Goal: Transaction & Acquisition: Purchase product/service

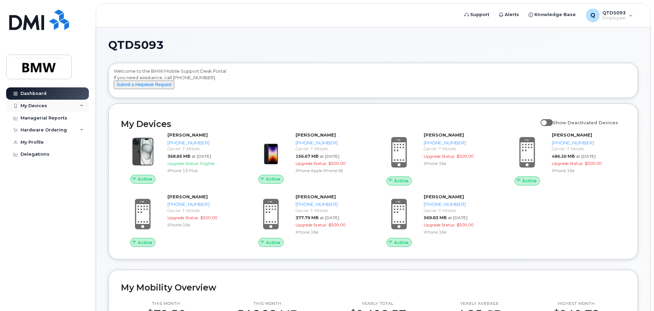
click at [48, 108] on div "My Devices" at bounding box center [47, 106] width 83 height 12
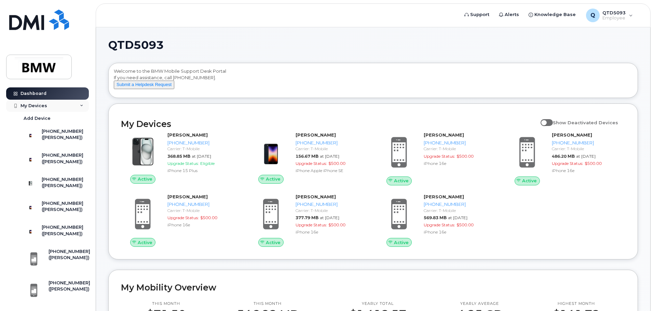
click at [49, 108] on div "My Devices" at bounding box center [47, 106] width 83 height 12
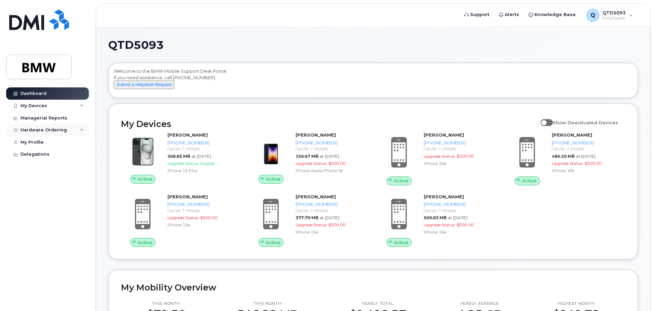
click at [52, 134] on div "Hardware Ordering" at bounding box center [47, 130] width 83 height 12
click at [48, 155] on div "New Order" at bounding box center [37, 156] width 26 height 6
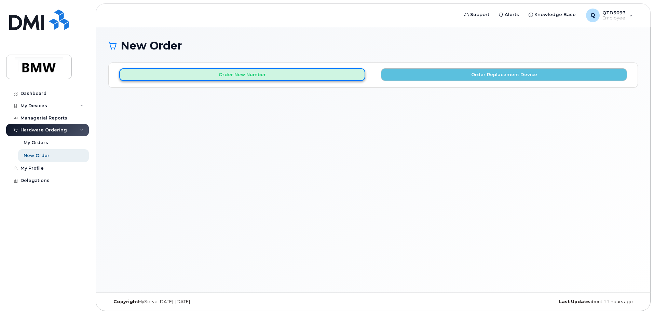
click at [331, 72] on button "Order New Number" at bounding box center [242, 74] width 246 height 13
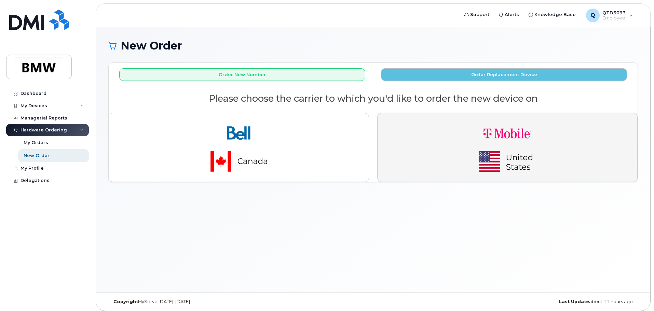
click at [547, 154] on img "button" at bounding box center [507, 147] width 96 height 57
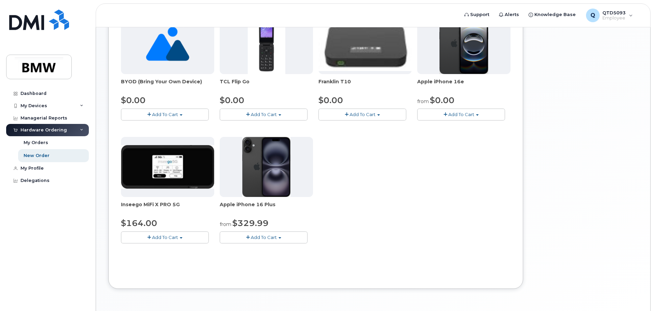
scroll to position [137, 0]
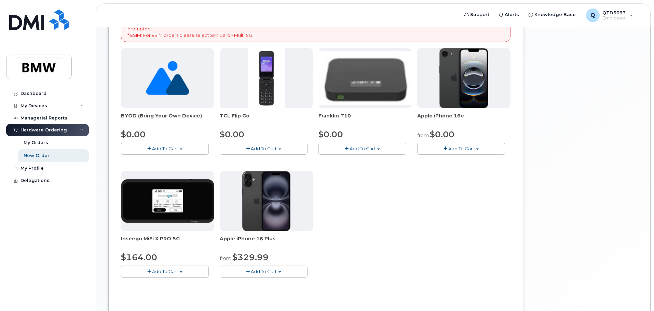
click at [459, 148] on span "Add To Cart" at bounding box center [461, 148] width 26 height 5
click at [481, 162] on link "$0.00 - 30 Month Activation (128GB)" at bounding box center [468, 161] width 98 height 9
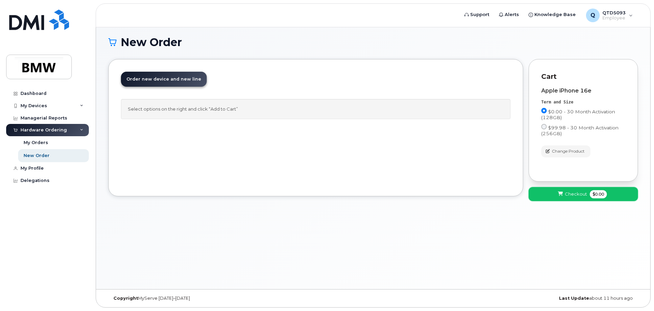
click at [553, 190] on button "Checkout $0.00" at bounding box center [582, 194] width 109 height 14
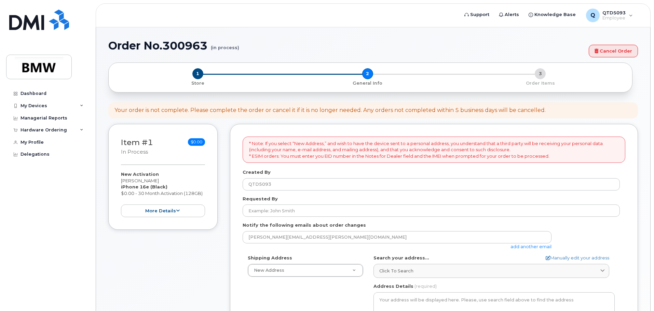
select select
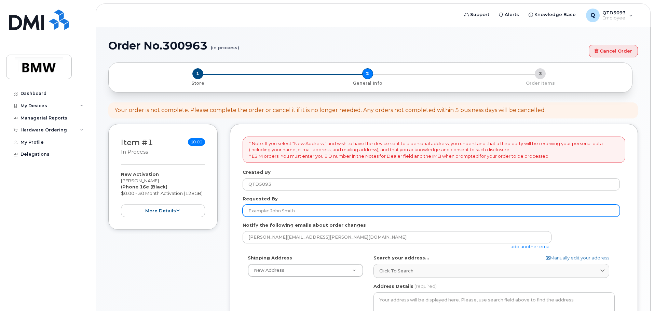
click at [358, 211] on input "Requested By" at bounding box center [431, 211] width 377 height 12
type input "[PERSON_NAME]"
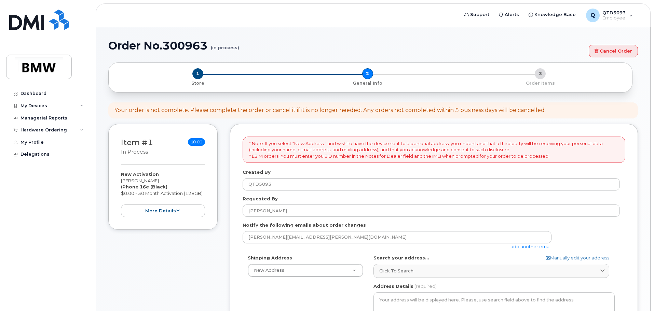
type input "110 Santa Ana Way, Duncan, SC, 29334, USA"
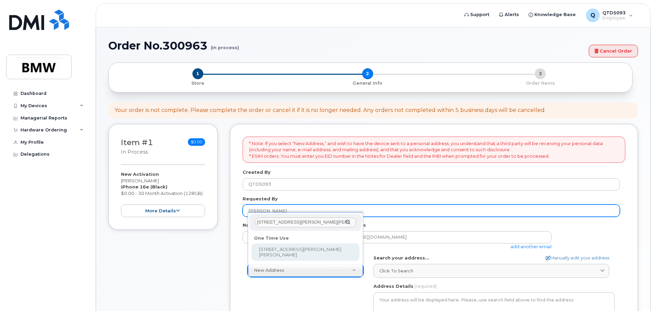
scroll to position [0, 1]
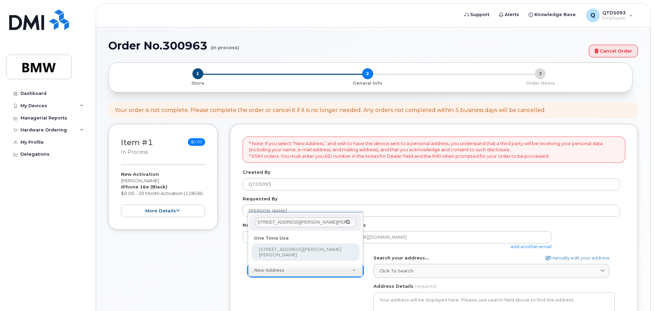
select select "110 Santa Ana Way, Duncan, SC, 29334, USA"
type input "Tim Gullickson"
type input "8649917658"
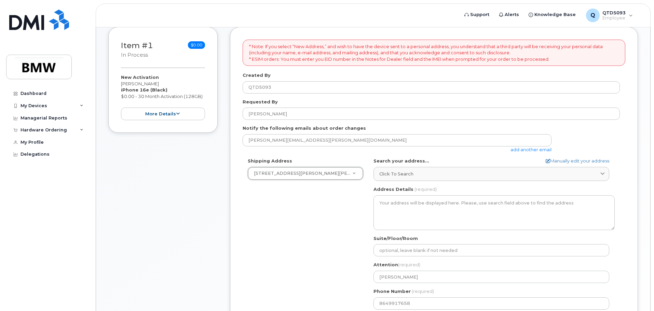
scroll to position [137, 0]
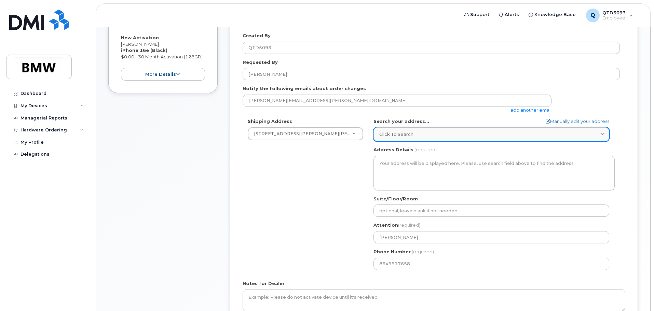
click at [431, 135] on div "Click to search" at bounding box center [491, 134] width 224 height 6
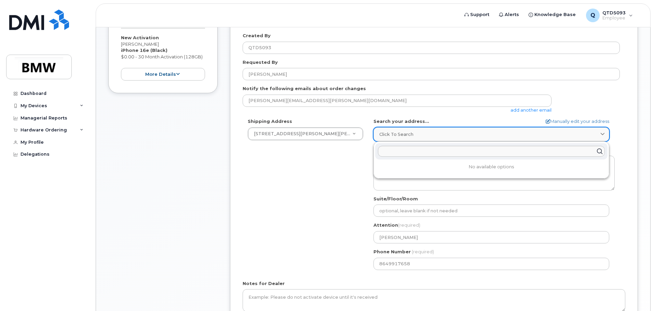
click at [431, 135] on div "Click to search" at bounding box center [491, 134] width 224 height 6
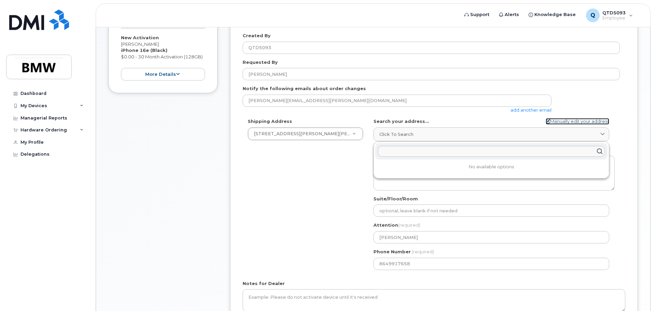
click at [562, 123] on link "Manually edit your address" at bounding box center [578, 121] width 64 height 6
select select
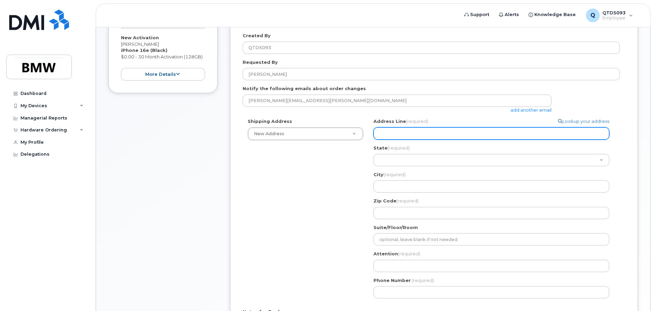
click at [486, 139] on input "Address Line (required)" at bounding box center [491, 133] width 236 height 12
type input "110 Santa Ana Way, Duncan, SC, 29334, USA"
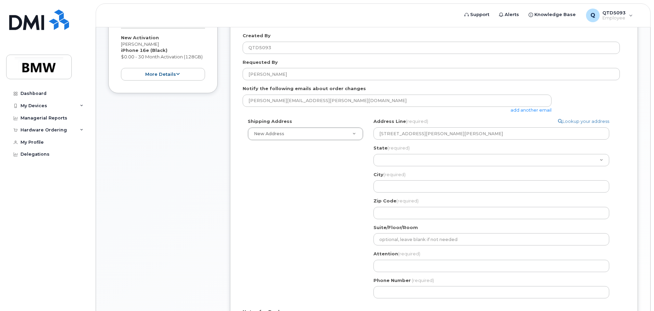
select select "110 Santa Ana Way, Duncan, SC, 29334, USA"
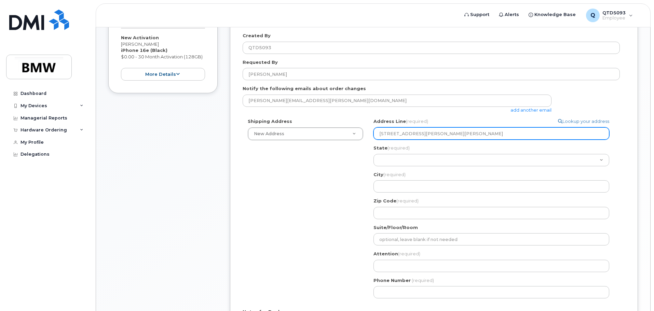
select select "110 Santa Ana Way, Duncan, SC, 29334, USA"
select select "SC"
type input "Duncan"
type input "29334"
type input "Tim Gullickson"
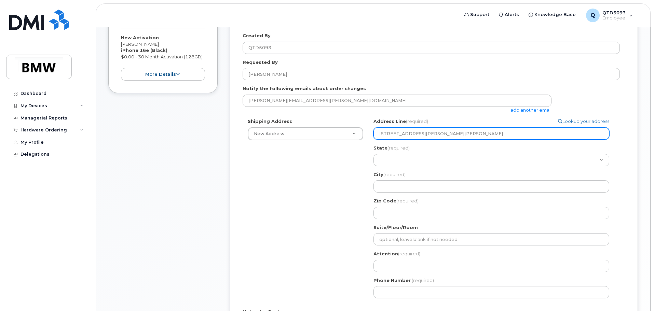
type input "8649917658"
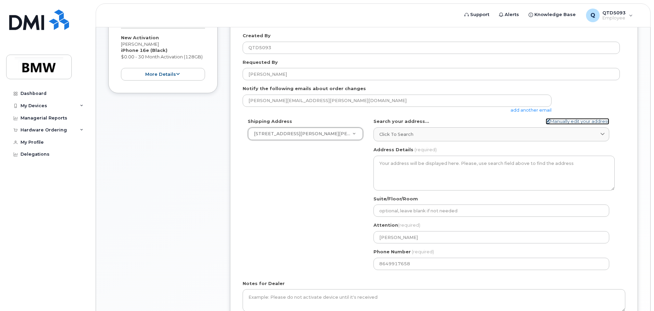
click at [554, 122] on link "Manually edit your address" at bounding box center [578, 121] width 64 height 6
select select "New Address"
select select
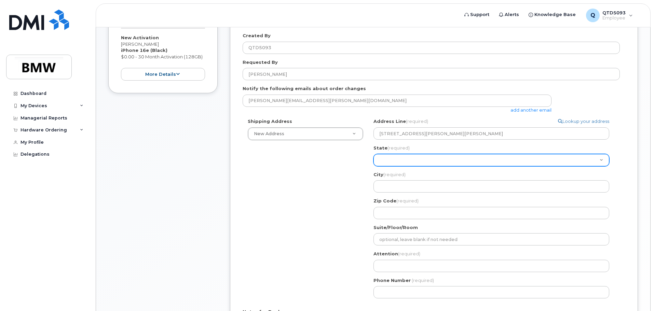
click at [432, 160] on select "Alabama Alaska American Samoa Arizona Arkansas California Colorado Connecticut …" at bounding box center [491, 160] width 236 height 12
select select "SC"
click at [373, 154] on select "Alabama Alaska American Samoa Arizona Arkansas California Colorado Connecticut …" at bounding box center [491, 160] width 236 height 12
select select
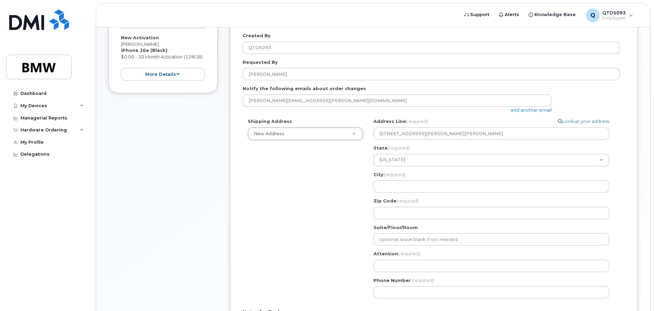
click at [416, 180] on div "City (required) 110 Santa Ana Way, Duncan, SC, 29334, USA, SC, USA" at bounding box center [493, 182] width 241 height 22
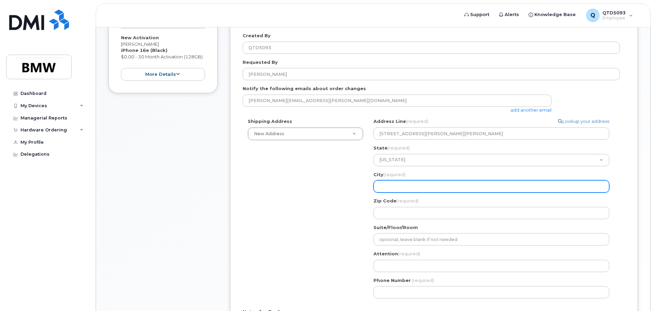
click at [415, 185] on input "City (required)" at bounding box center [491, 186] width 236 height 12
type input "Duncan"
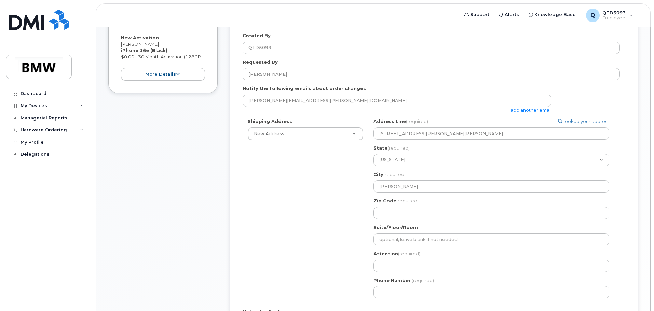
select select "110 Santa Ana Way, Duncan, SC, 29334, USA"
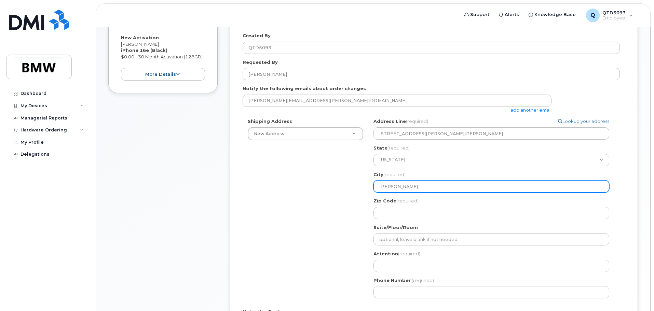
select select "110 Santa Ana Way, Duncan, SC, 29334, USA"
type input "29334"
type input "Tim Gullickson"
type input "8649917658"
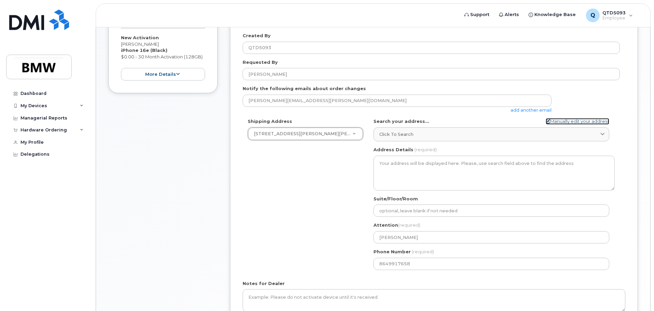
click at [553, 120] on link "Manually edit your address" at bounding box center [578, 121] width 64 height 6
select select "New Address"
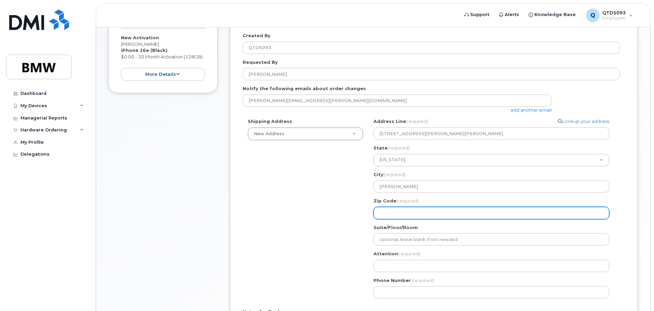
click at [419, 211] on input "Zip Code (required)" at bounding box center [491, 213] width 236 height 12
select select
type input "2"
select select
type input "29"
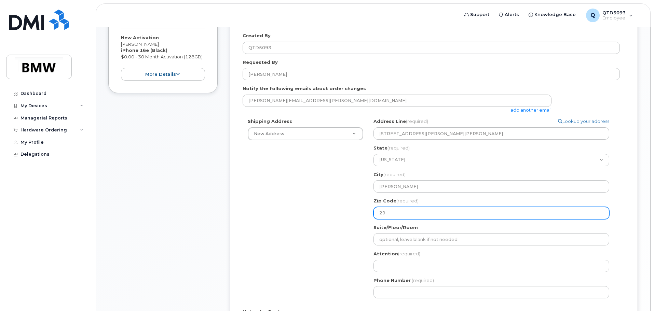
select select
type input "293"
select select
type input "2933"
select select
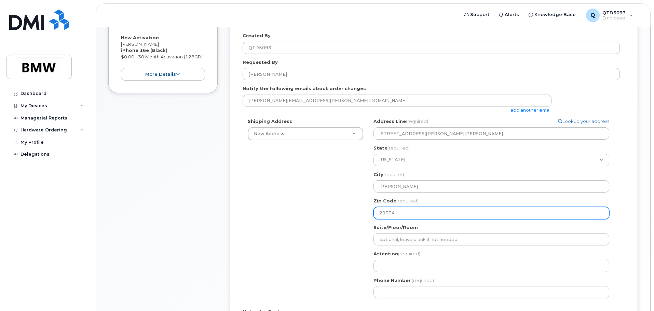
type input "29334"
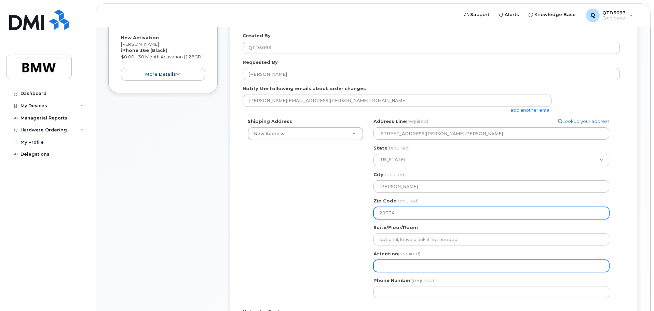
select select
type input "T"
select select
type input "TI"
select select
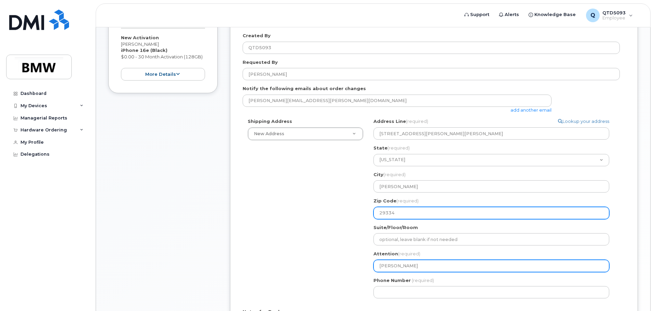
type input "TIM"
select select
type input "TIM G"
select select
type input "TIM GU"
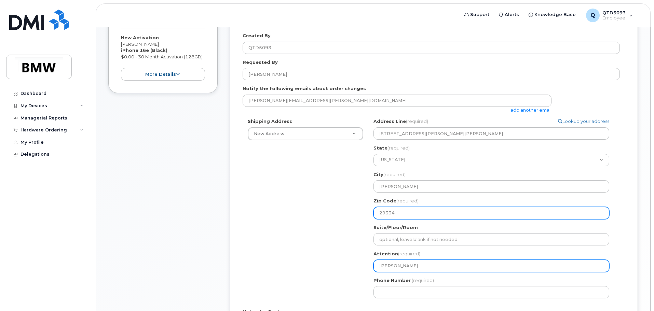
select select
type input "TIM GUL"
select select
type input "TIM GULL"
select select
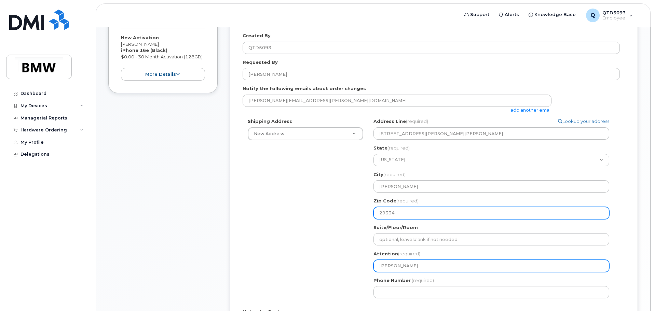
type input "TIM GULLIC"
select select
type input "TIM GULLICK"
select select
type input "TIM GULLICKS"
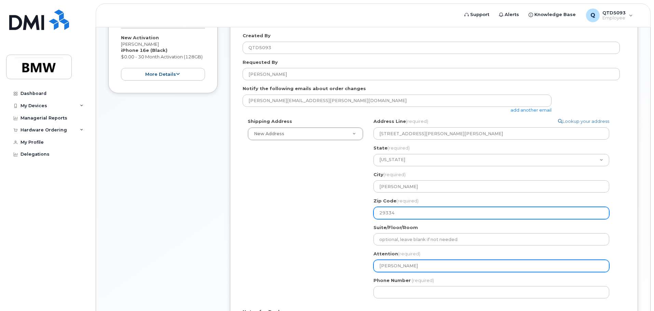
select select
type input "TIM GULLICKSO"
select select
type input "TIM GULLICKSON"
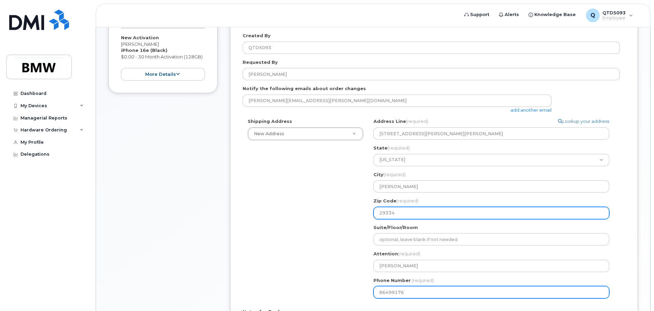
type input "864991765"
select select
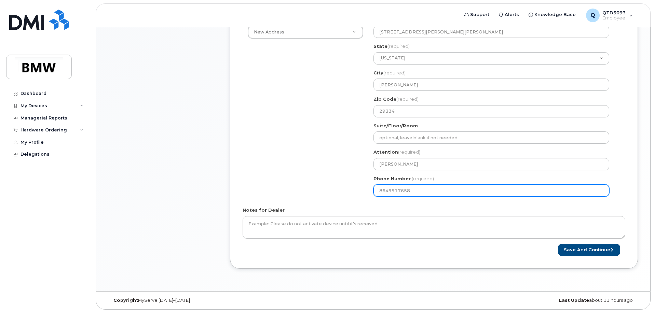
scroll to position [240, 0]
type input "8649917658"
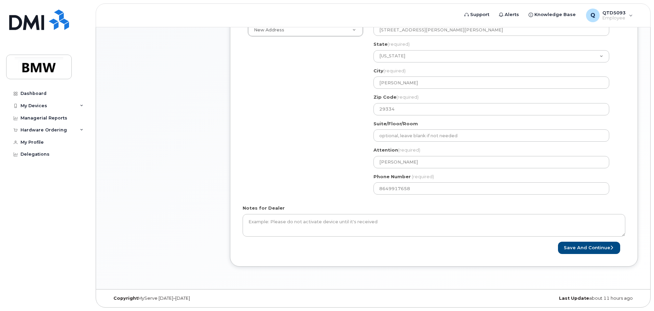
click at [289, 199] on div "Shipping Address New Address New Address 110 Santa Ana Way, Duncan, SC, 29334, …" at bounding box center [431, 106] width 377 height 185
click at [578, 247] on button "Save and Continue" at bounding box center [589, 248] width 62 height 13
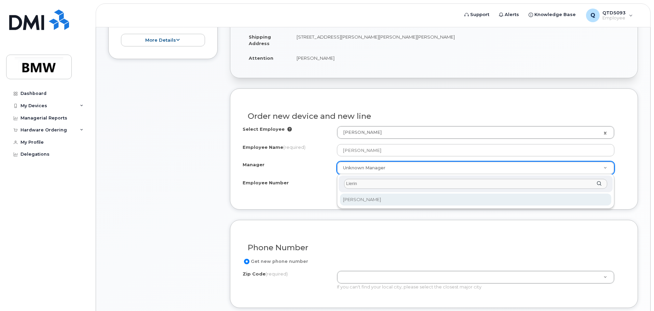
type input "Lierin"
select select "1903116"
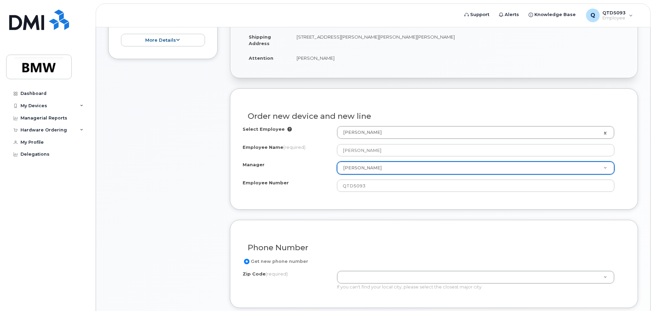
click at [304, 192] on div "Employee Number QTD5093" at bounding box center [434, 186] width 383 height 12
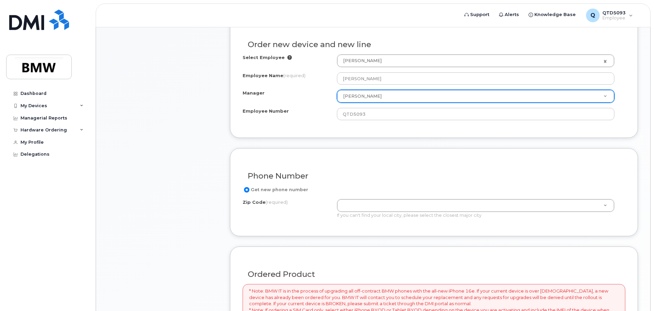
scroll to position [307, 0]
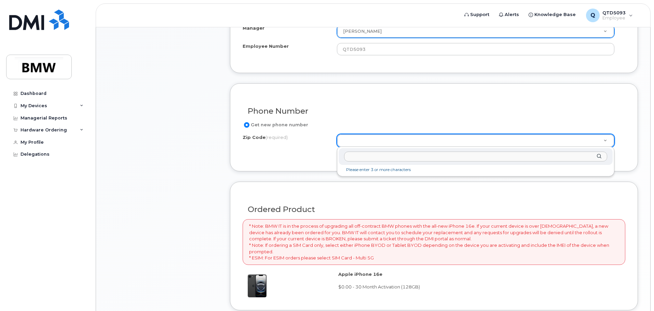
drag, startPoint x: 380, startPoint y: 141, endPoint x: 391, endPoint y: 142, distance: 11.0
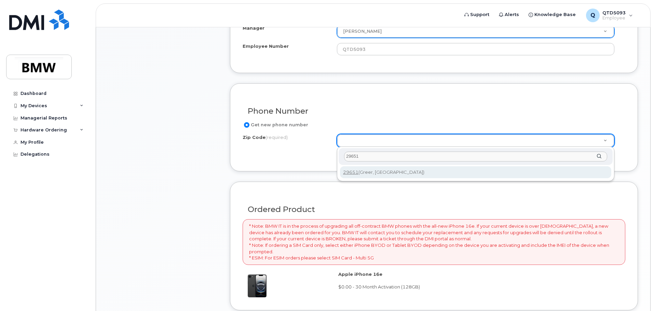
type input "29651"
type input "29651 (Greer, SC)"
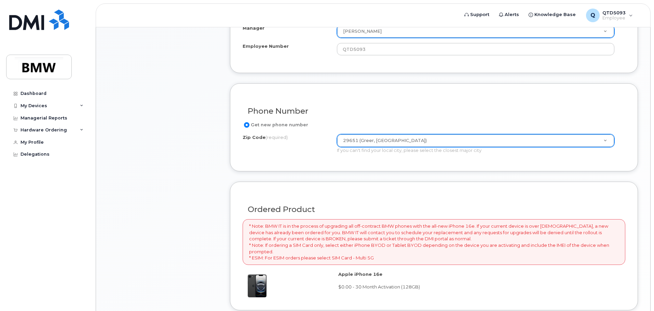
click at [343, 161] on div "Phone Number Get new phone number Zip Code (required) 29651 (Greer, SC) Zip Cod…" at bounding box center [434, 127] width 408 height 88
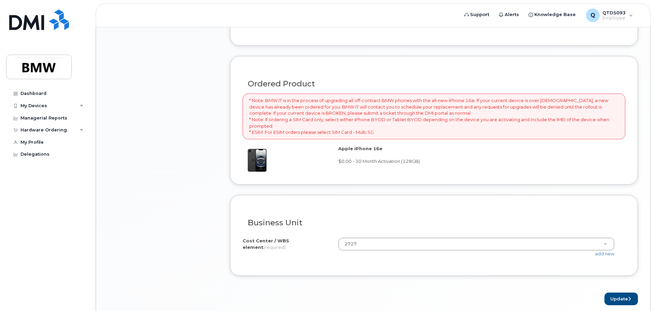
scroll to position [444, 0]
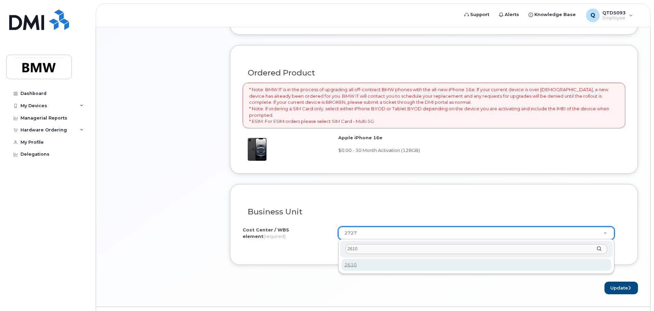
type input "2610"
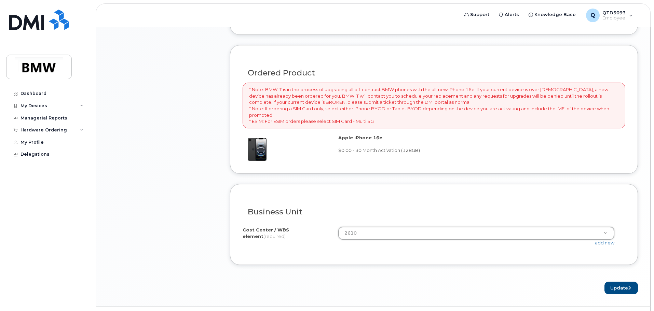
click at [385, 206] on div "Business Unit" at bounding box center [434, 209] width 383 height 25
click at [619, 287] on button "Update" at bounding box center [620, 288] width 33 height 13
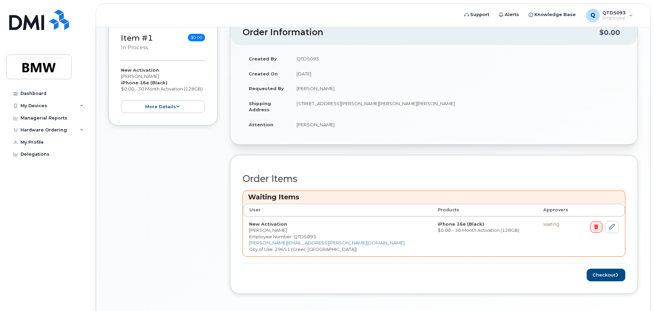
scroll to position [161, 0]
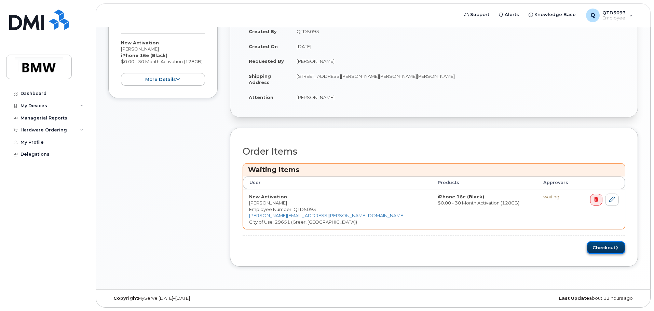
click at [598, 248] on button "Checkout" at bounding box center [606, 248] width 39 height 13
